Goal: Register for event/course

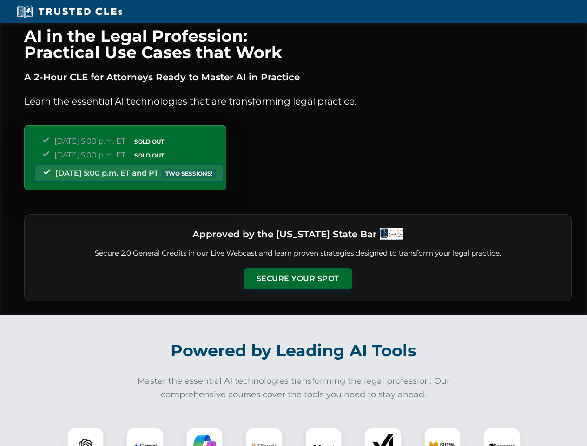
click at [298, 279] on button "Secure Your Spot" at bounding box center [298, 278] width 109 height 21
click at [86, 437] on img at bounding box center [85, 446] width 27 height 27
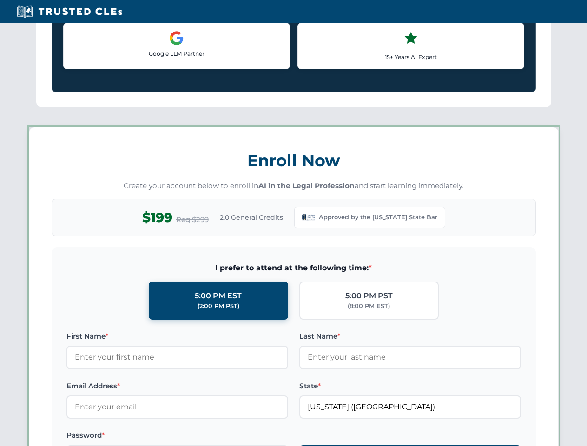
click at [145, 437] on div "AI in the Legal Profession: Practical Use Cases that Work A 2-Hour CLE for Atto…" at bounding box center [293, 435] width 587 height 2168
